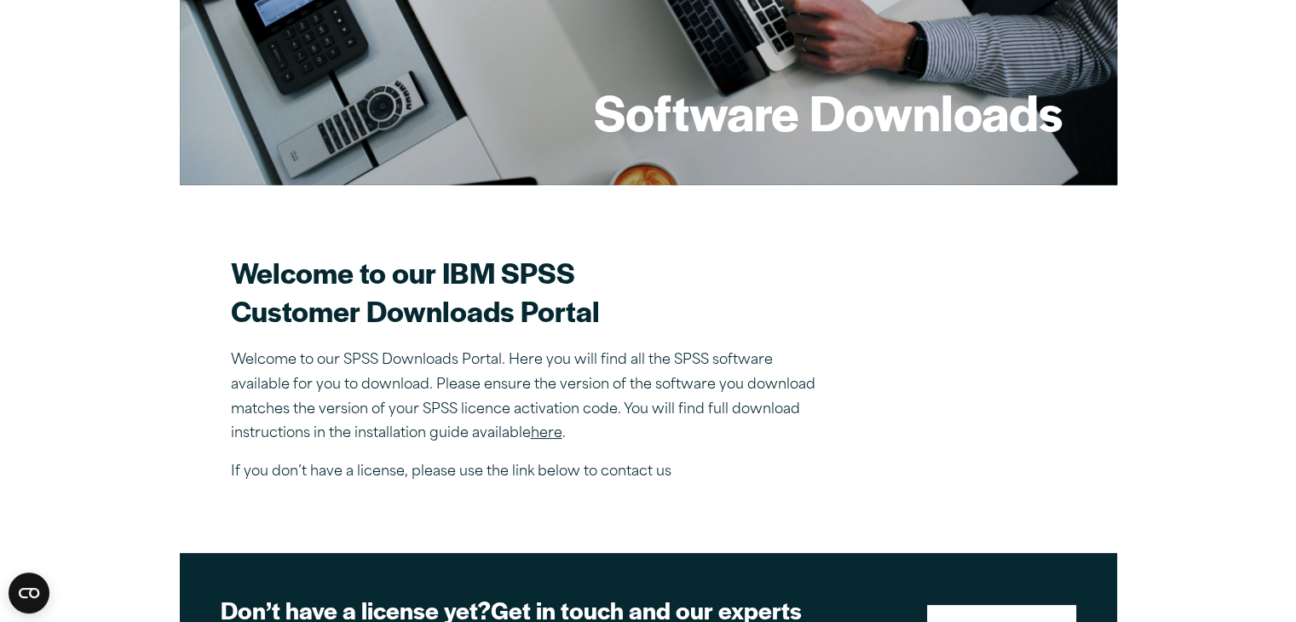
scroll to position [261, 0]
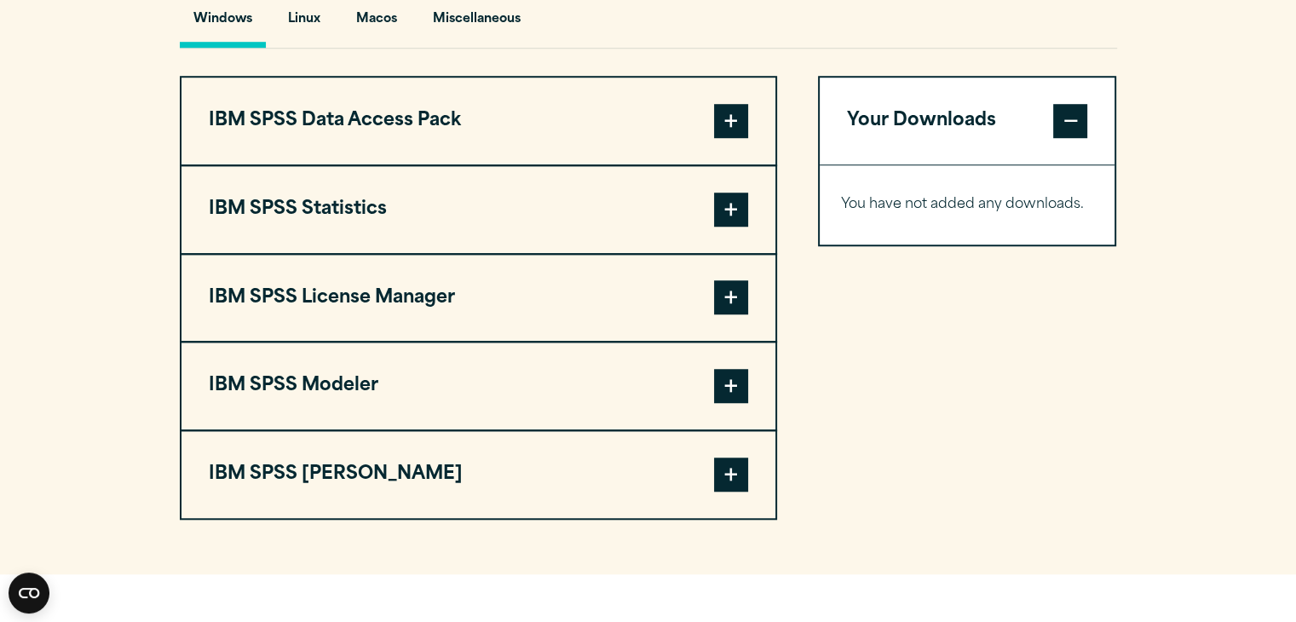
scroll to position [1315, 0]
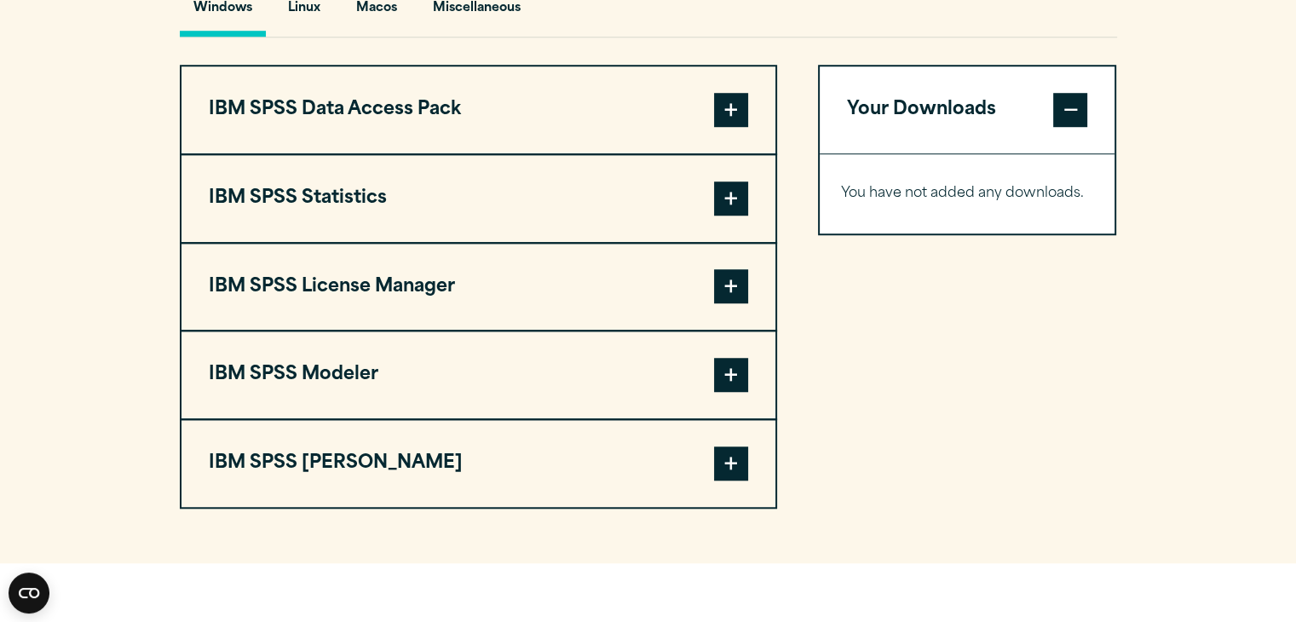
click at [740, 181] on span at bounding box center [731, 198] width 34 height 34
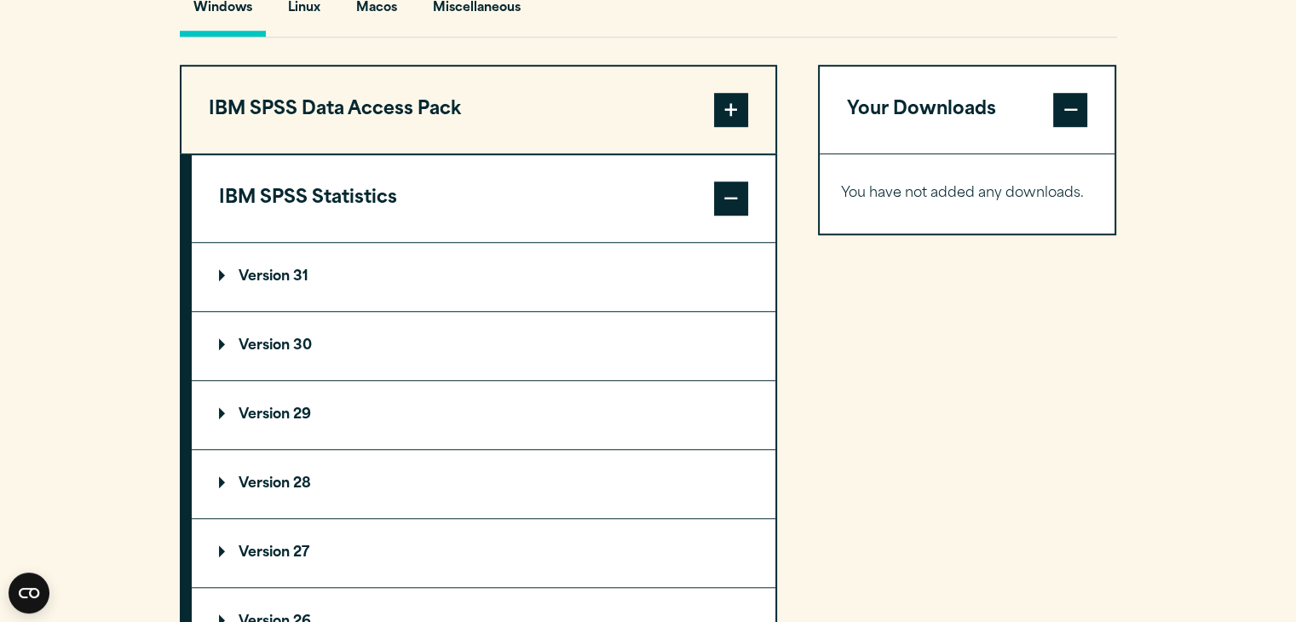
click at [519, 352] on summary "Version 30" at bounding box center [484, 346] width 584 height 68
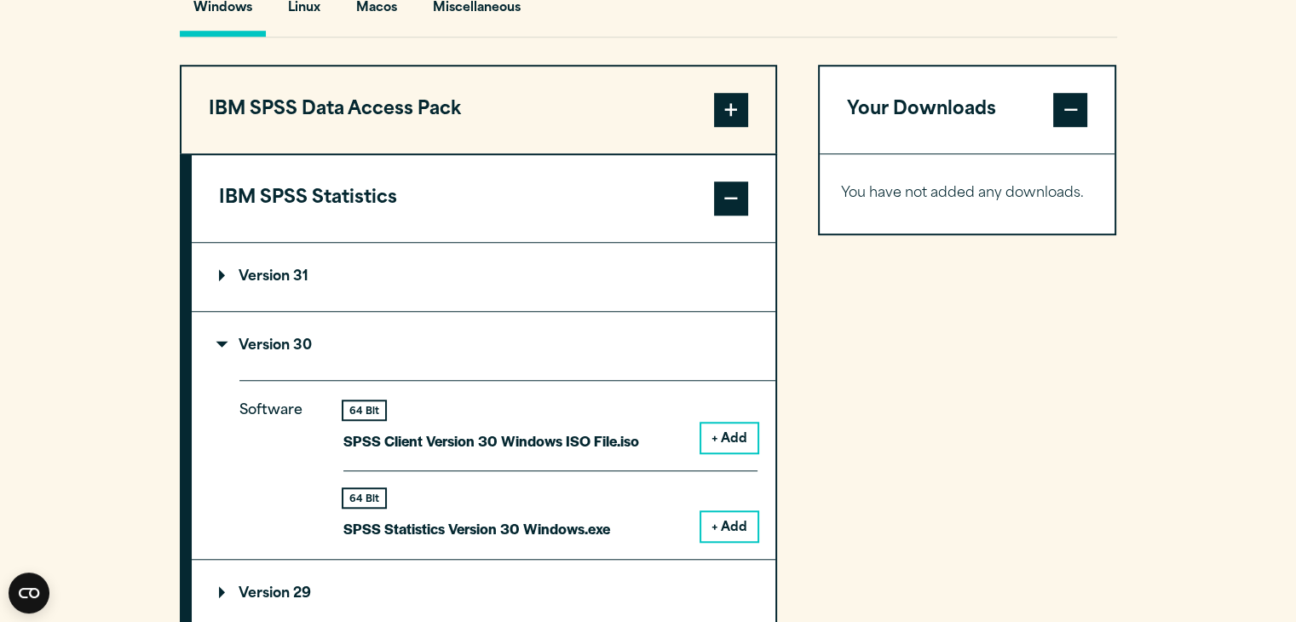
click at [712, 518] on button "+ Add" at bounding box center [729, 526] width 56 height 29
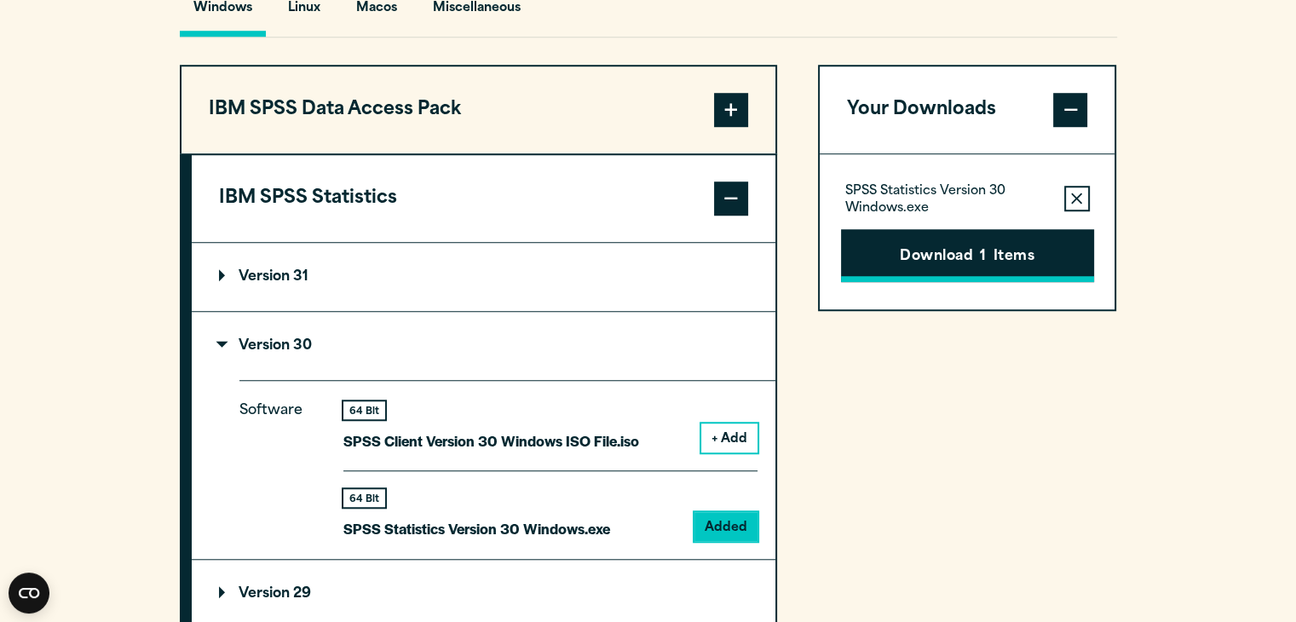
click at [934, 257] on button "Download 1 Items" at bounding box center [967, 255] width 253 height 53
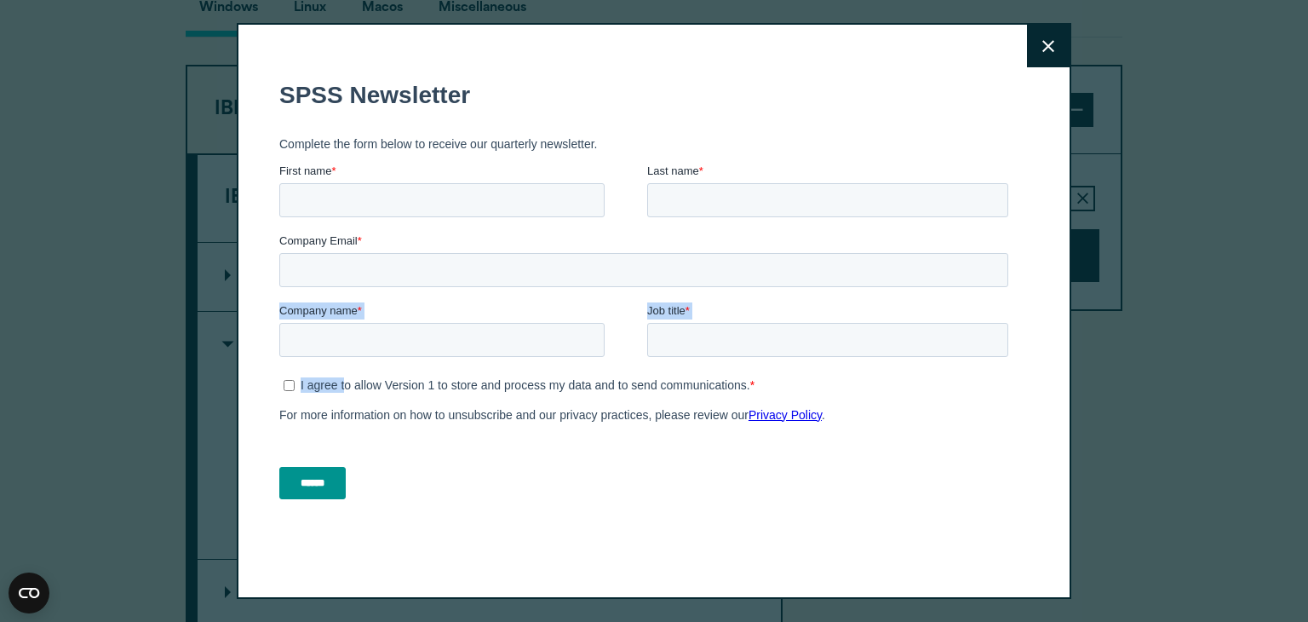
drag, startPoint x: 347, startPoint y: 294, endPoint x: 347, endPoint y: 373, distance: 79.2
click at [347, 385] on form "SPSS Newsletter Complete the form below to receive our quarterly newsletter. Fi…" at bounding box center [647, 290] width 736 height 448
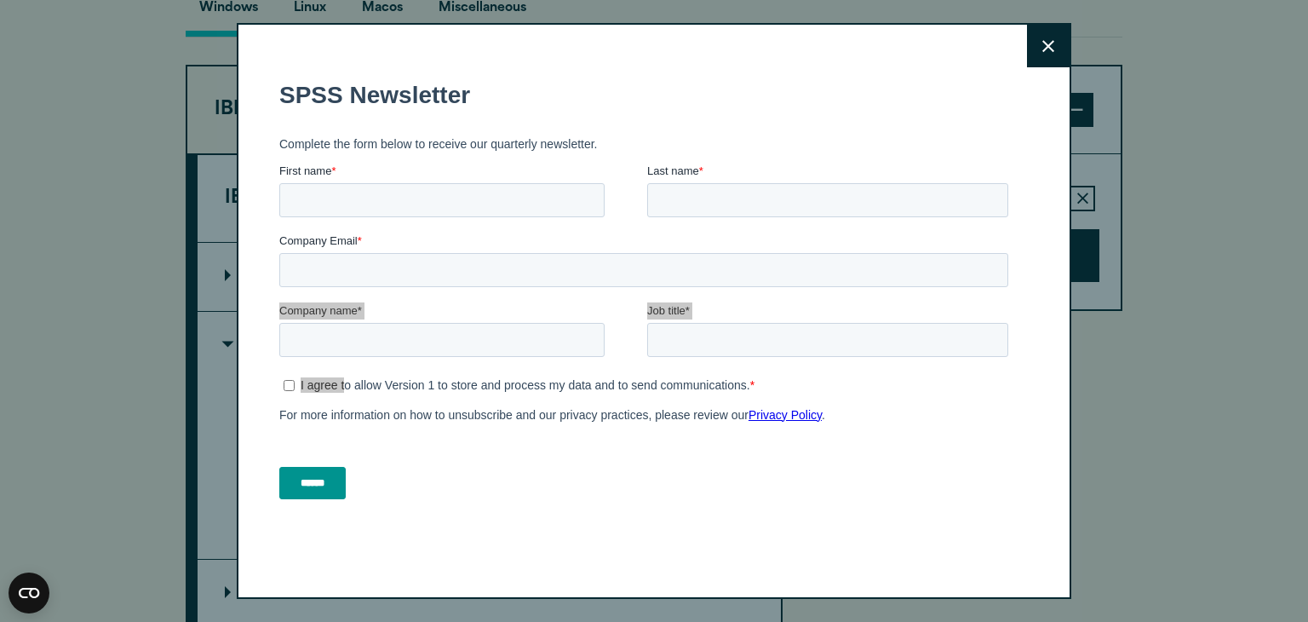
click at [1032, 37] on button "Close" at bounding box center [1048, 46] width 43 height 43
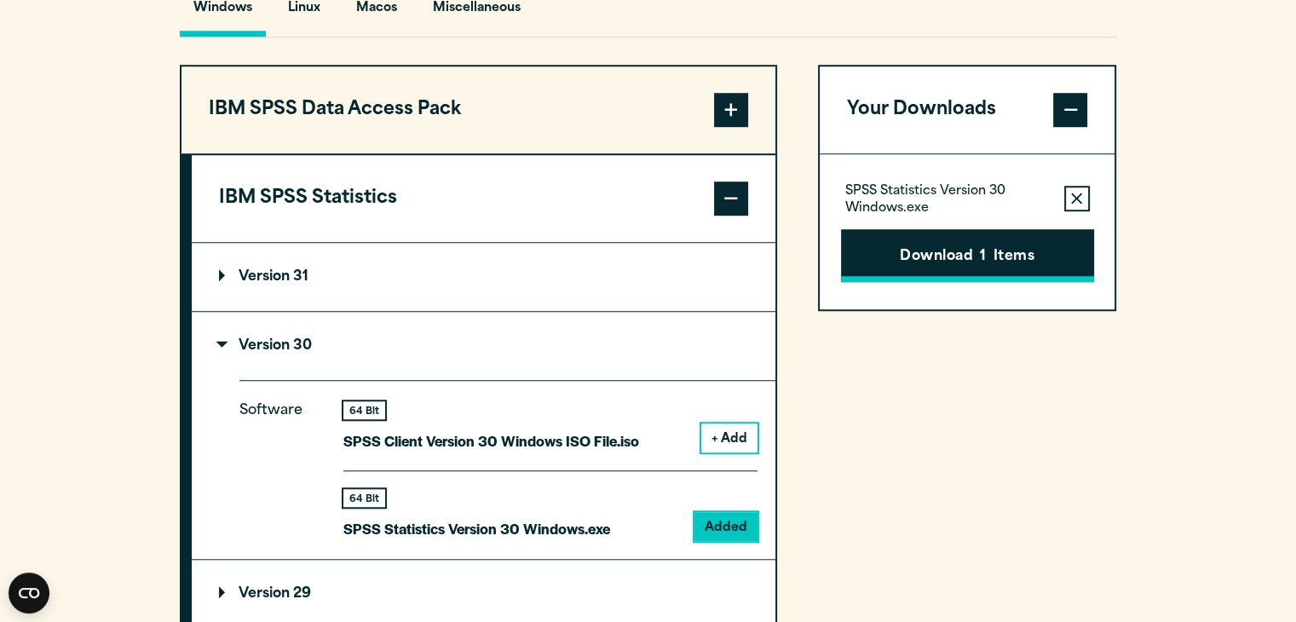
click at [965, 248] on button "Download 1 Items" at bounding box center [967, 255] width 253 height 53
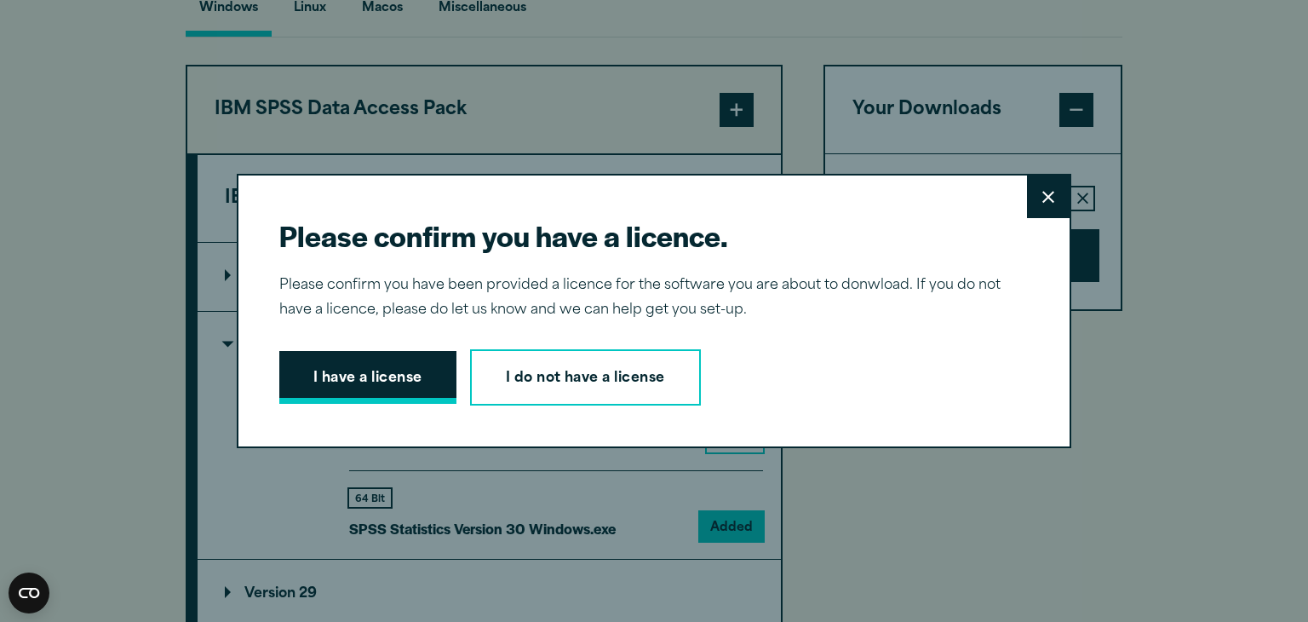
click at [391, 381] on button "I have a license" at bounding box center [367, 377] width 177 height 53
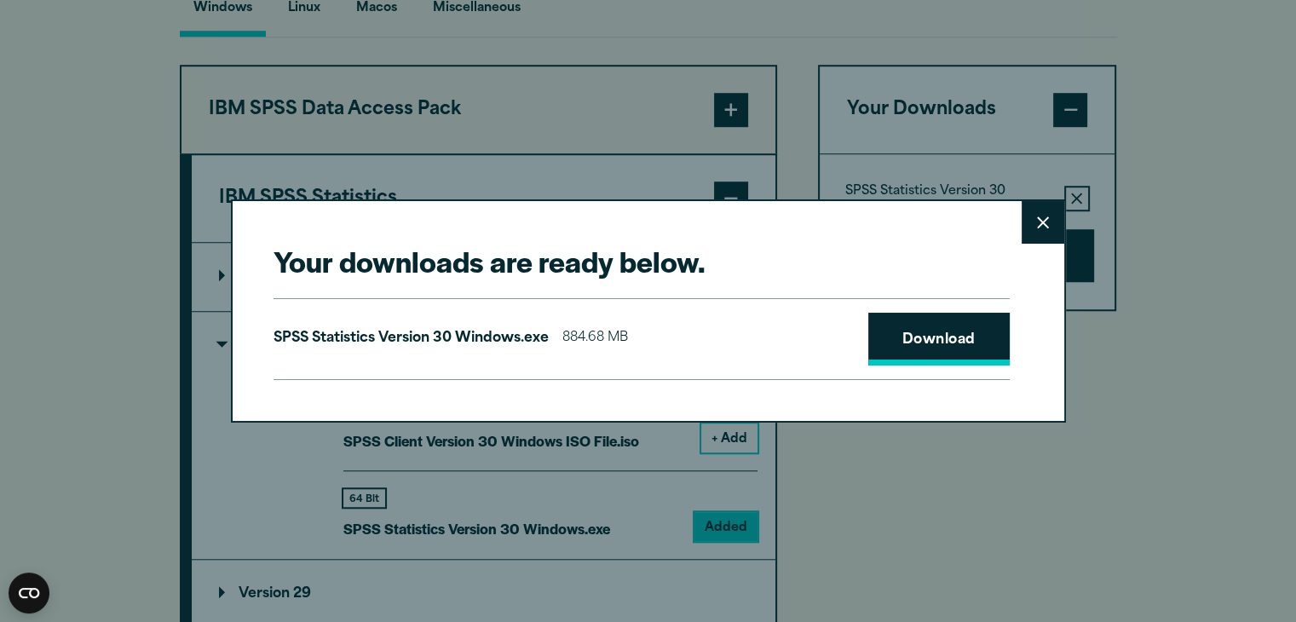
click at [937, 341] on link "Download" at bounding box center [938, 339] width 141 height 53
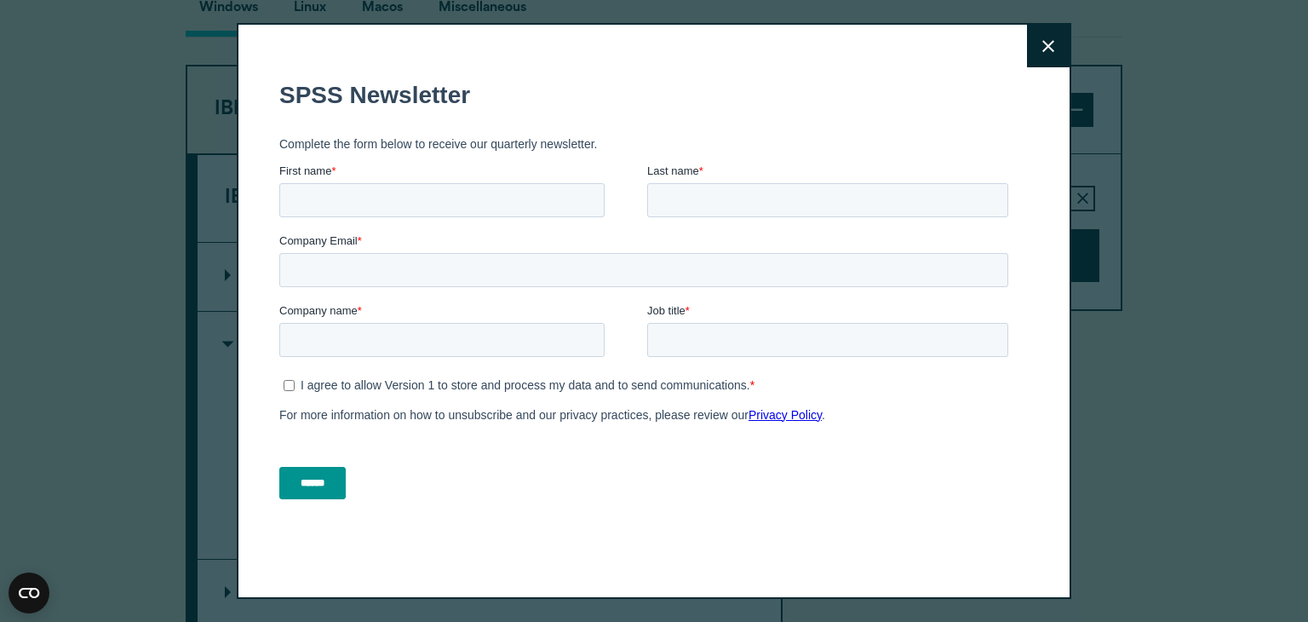
click at [704, 149] on p "Complete the form below to receive our quarterly newsletter." at bounding box center [647, 144] width 736 height 14
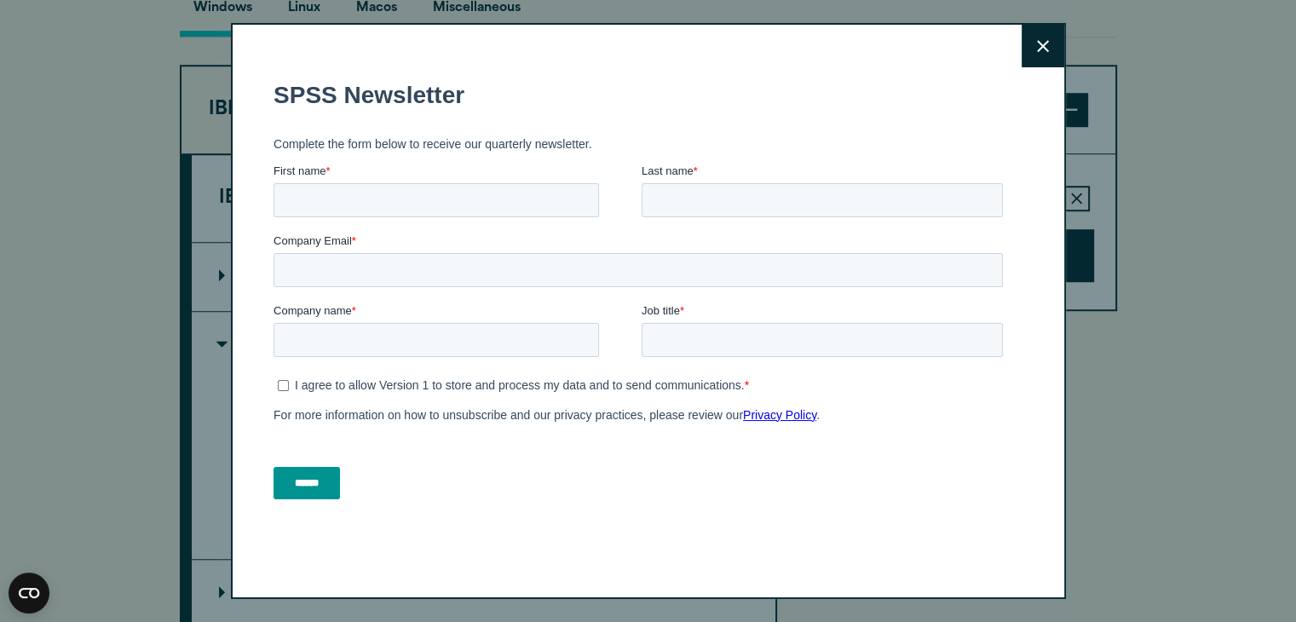
click at [1037, 47] on icon at bounding box center [1043, 46] width 12 height 13
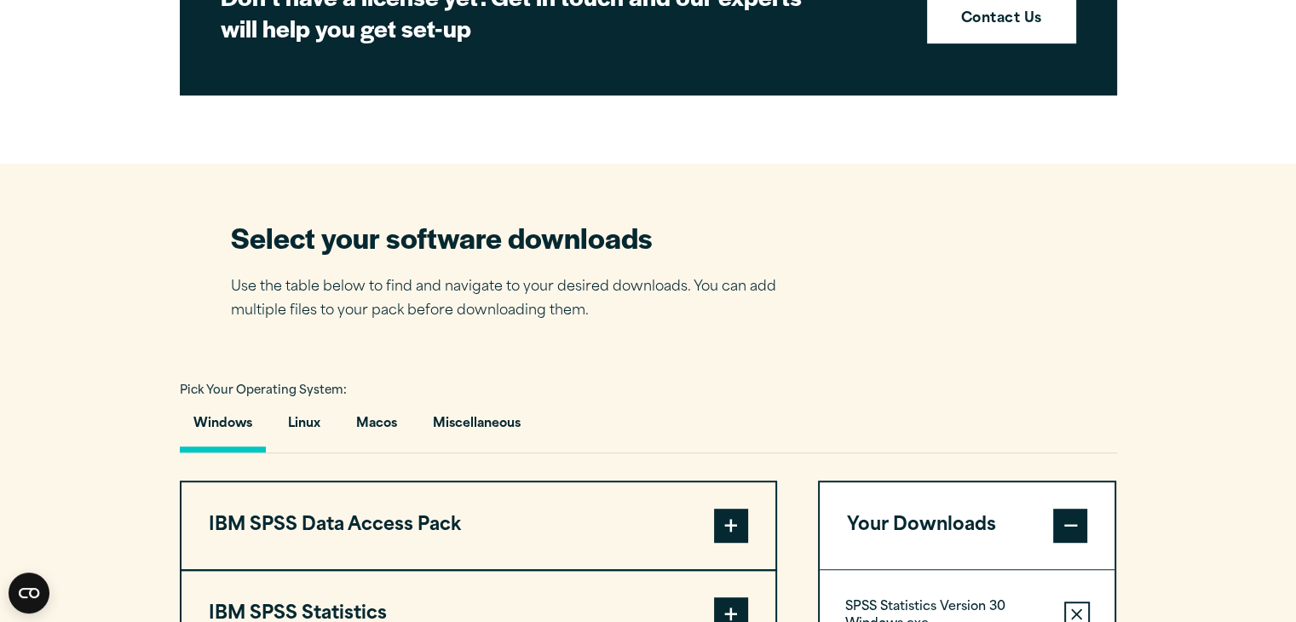
scroll to position [1118, 0]
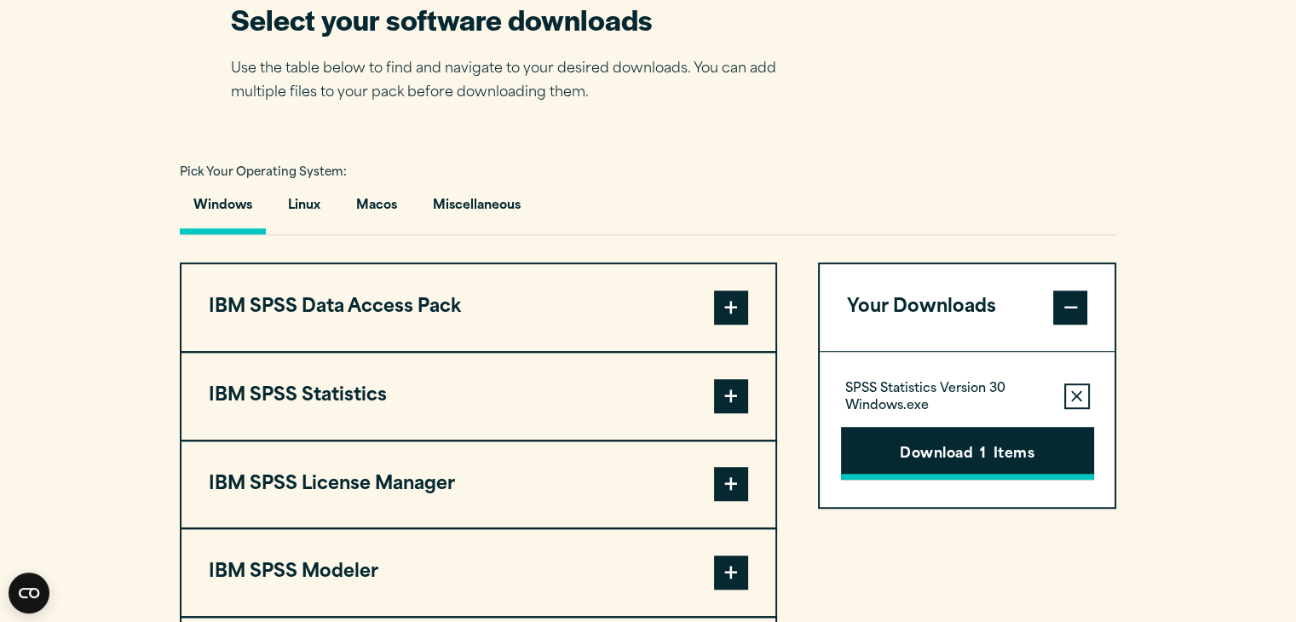
click at [876, 437] on button "Download 1 Items" at bounding box center [967, 453] width 253 height 53
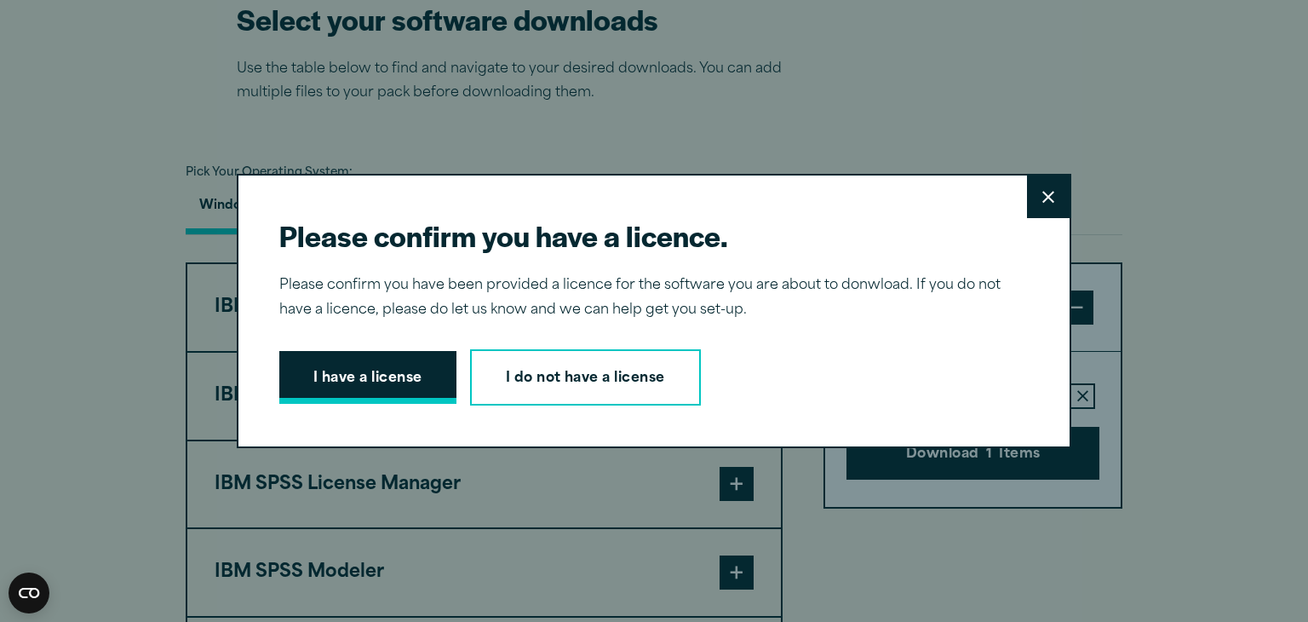
click at [419, 378] on button "I have a license" at bounding box center [367, 377] width 177 height 53
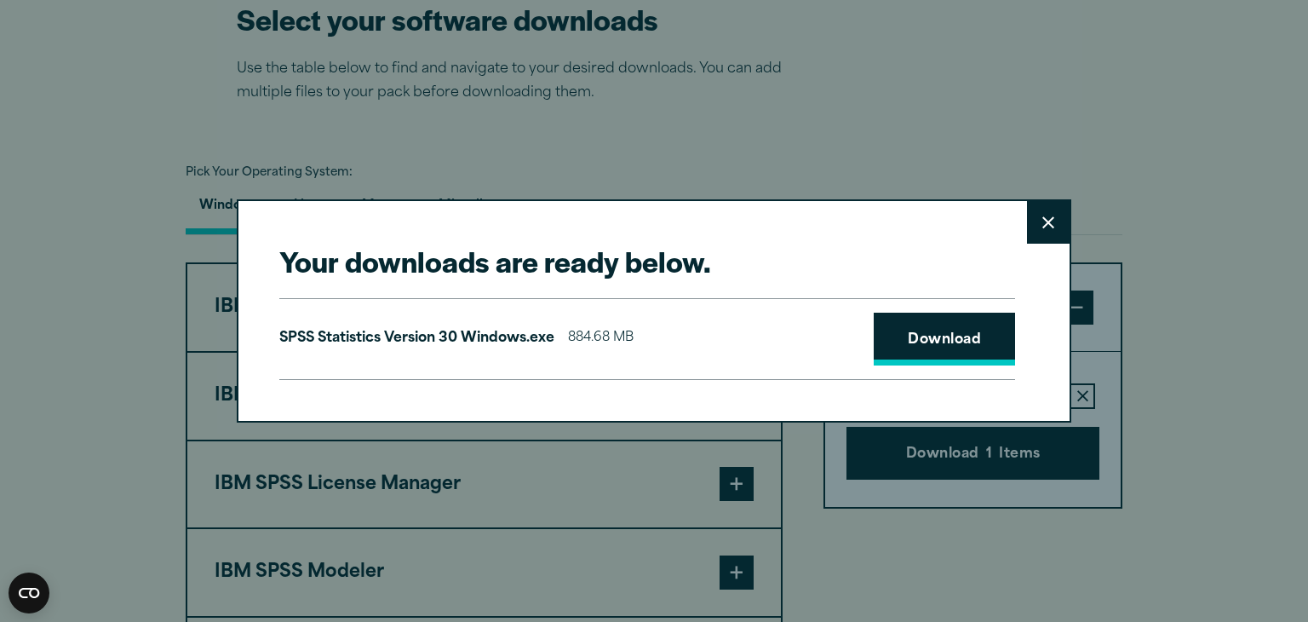
click at [923, 336] on link "Download" at bounding box center [944, 339] width 141 height 53
click at [1043, 224] on icon at bounding box center [1049, 222] width 12 height 13
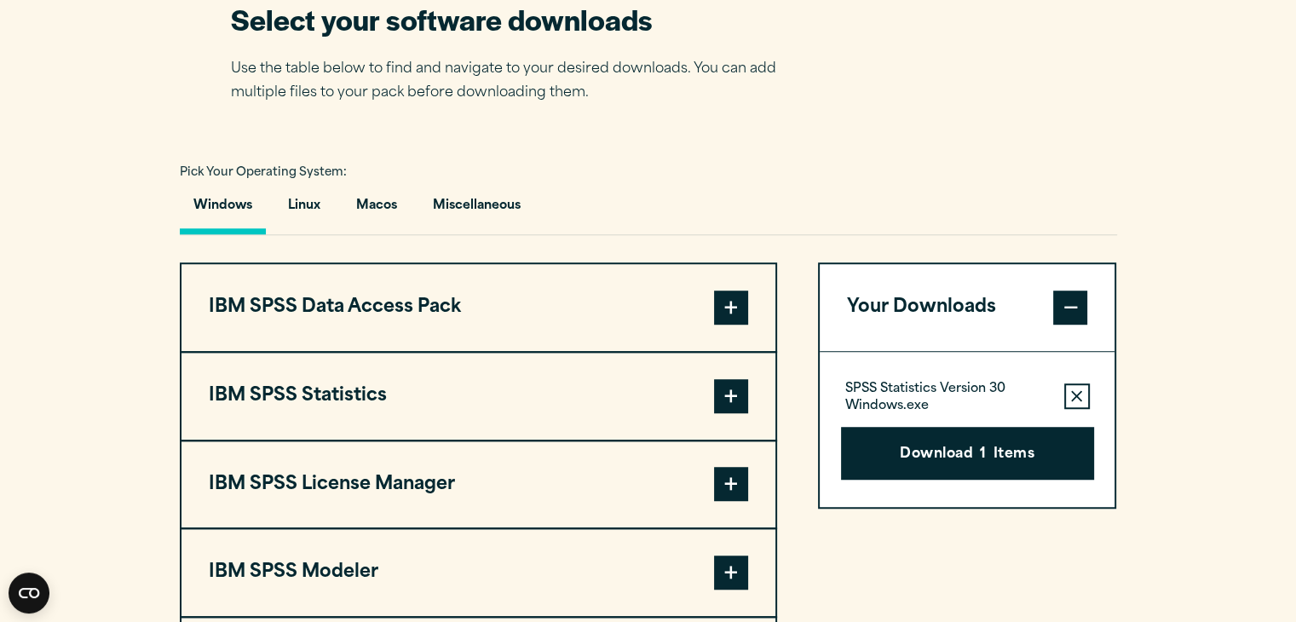
click at [483, 487] on button "IBM SPSS License Manager" at bounding box center [478, 484] width 594 height 87
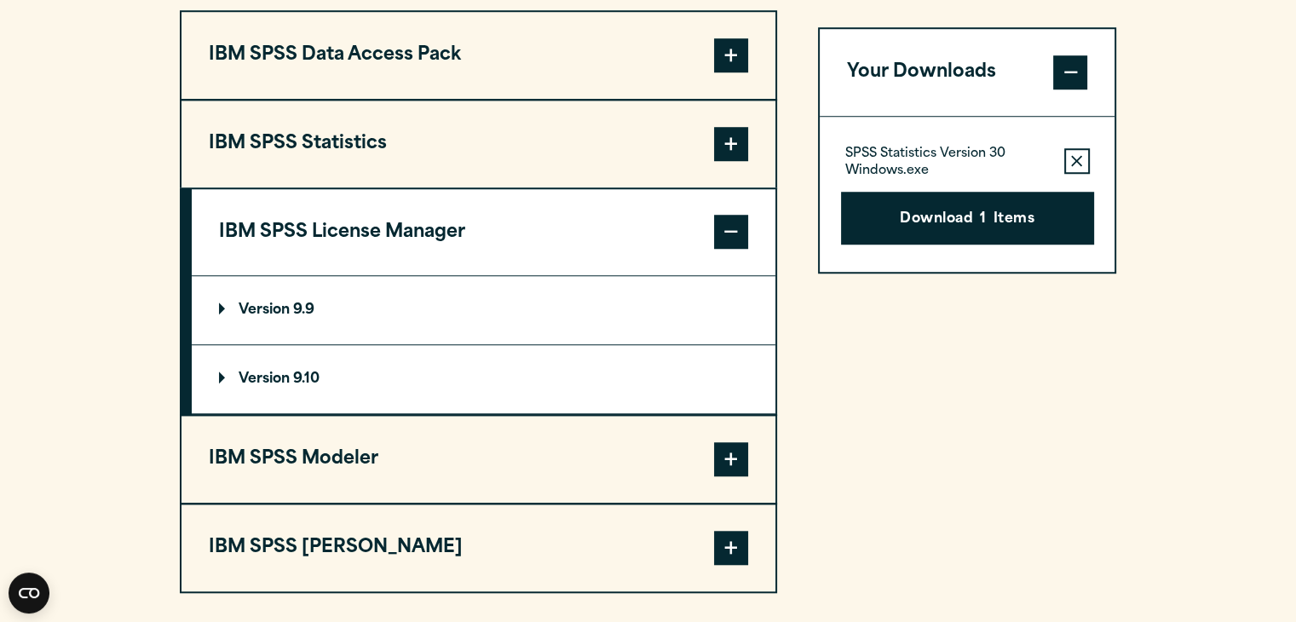
scroll to position [1373, 0]
